Goal: Task Accomplishment & Management: Manage account settings

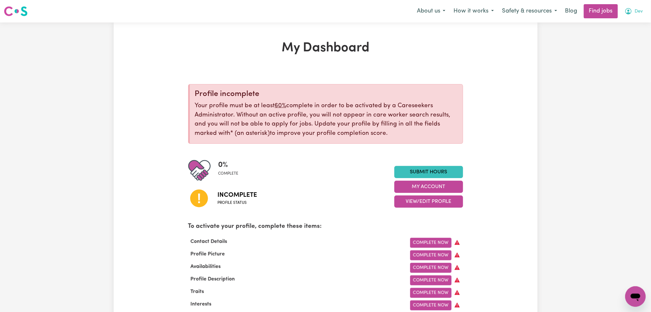
click at [644, 10] on button "Dev" at bounding box center [633, 10] width 27 height 13
click at [614, 50] on link "Logout" at bounding box center [621, 49] width 51 height 12
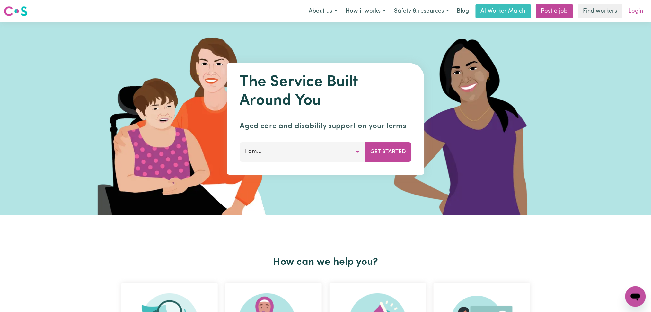
click at [634, 13] on link "Login" at bounding box center [636, 11] width 22 height 14
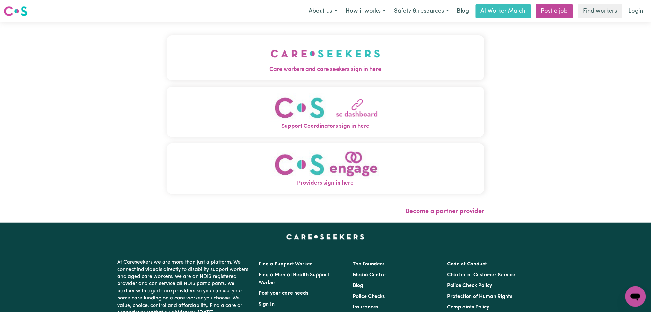
click at [243, 61] on button "Care workers and care seekers sign in here" at bounding box center [326, 57] width 318 height 45
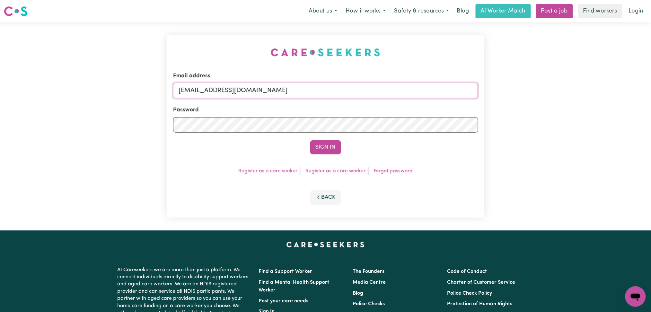
click at [268, 86] on input "[EMAIL_ADDRESS][DOMAIN_NAME]" at bounding box center [325, 90] width 305 height 15
drag, startPoint x: 212, startPoint y: 88, endPoint x: 383, endPoint y: 91, distance: 170.5
click at [388, 89] on input "Superuser~[EMAIL_ADDRESS][DOMAIN_NAME]" at bounding box center [325, 90] width 305 height 15
type input "Superuser~[EMAIL_ADDRESS][DOMAIN_NAME]"
click at [319, 148] on button "Sign In" at bounding box center [325, 147] width 31 height 14
